Goal: Transaction & Acquisition: Purchase product/service

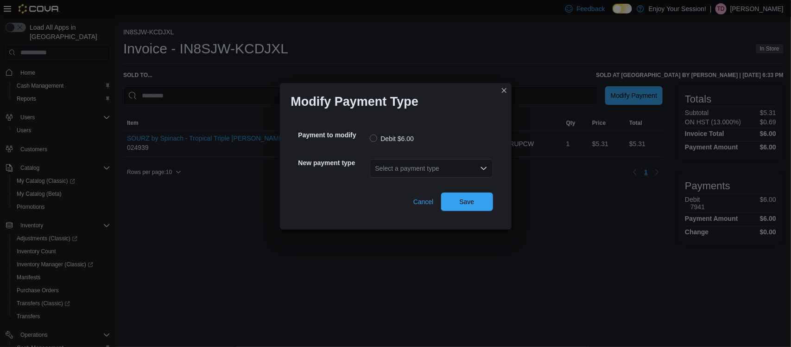
click at [383, 166] on div "Select a payment type" at bounding box center [431, 168] width 123 height 19
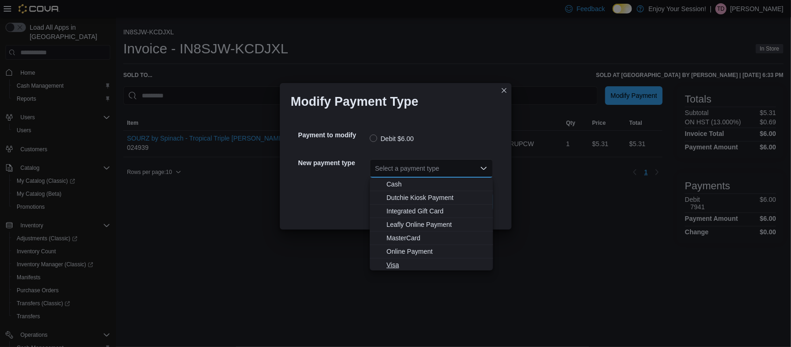
click at [393, 263] on span "Visa" at bounding box center [436, 264] width 101 height 9
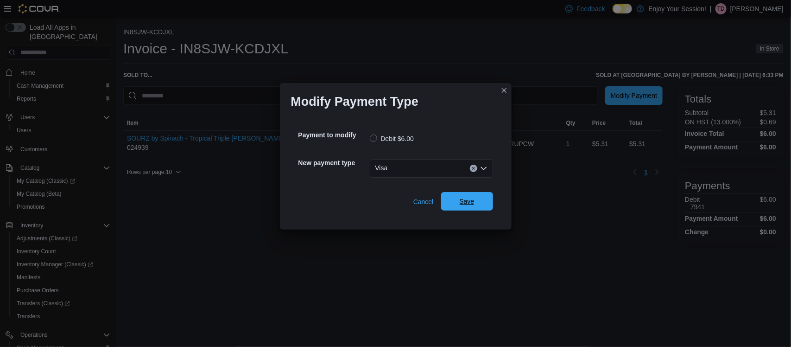
click at [457, 207] on span "Save" at bounding box center [467, 201] width 41 height 19
